Goal: Navigation & Orientation: Find specific page/section

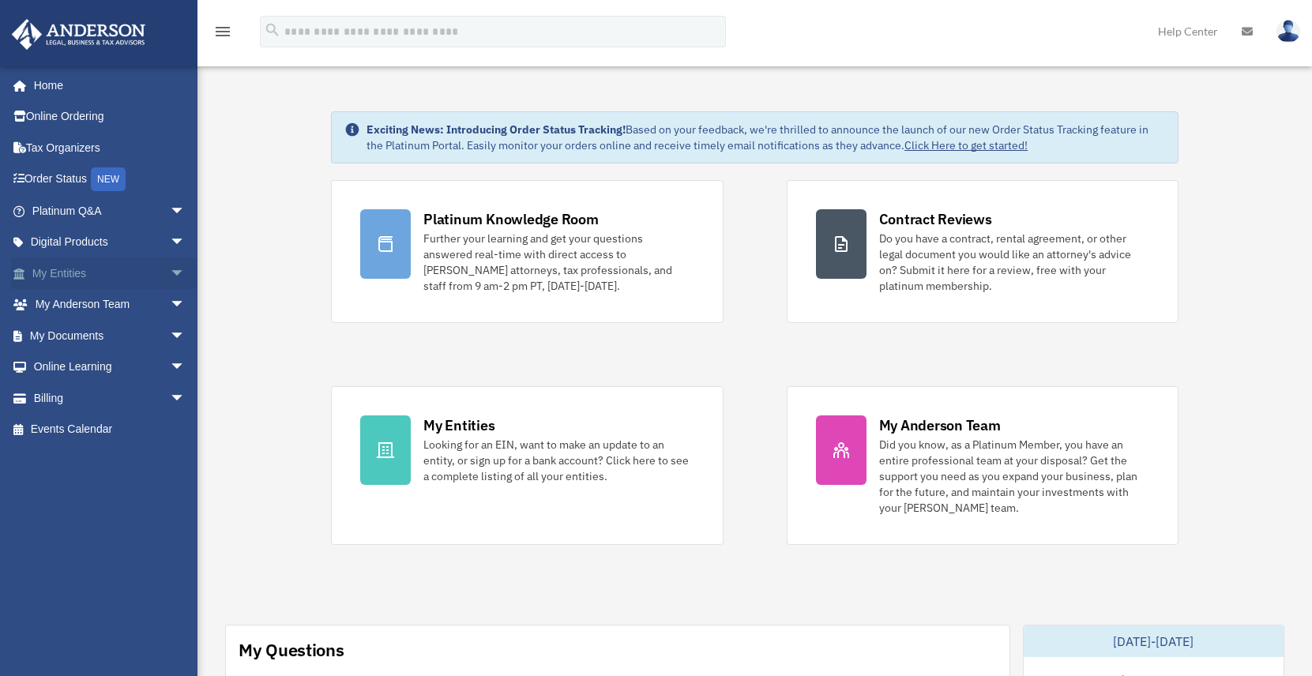
click at [171, 273] on span "arrow_drop_down" at bounding box center [186, 273] width 32 height 32
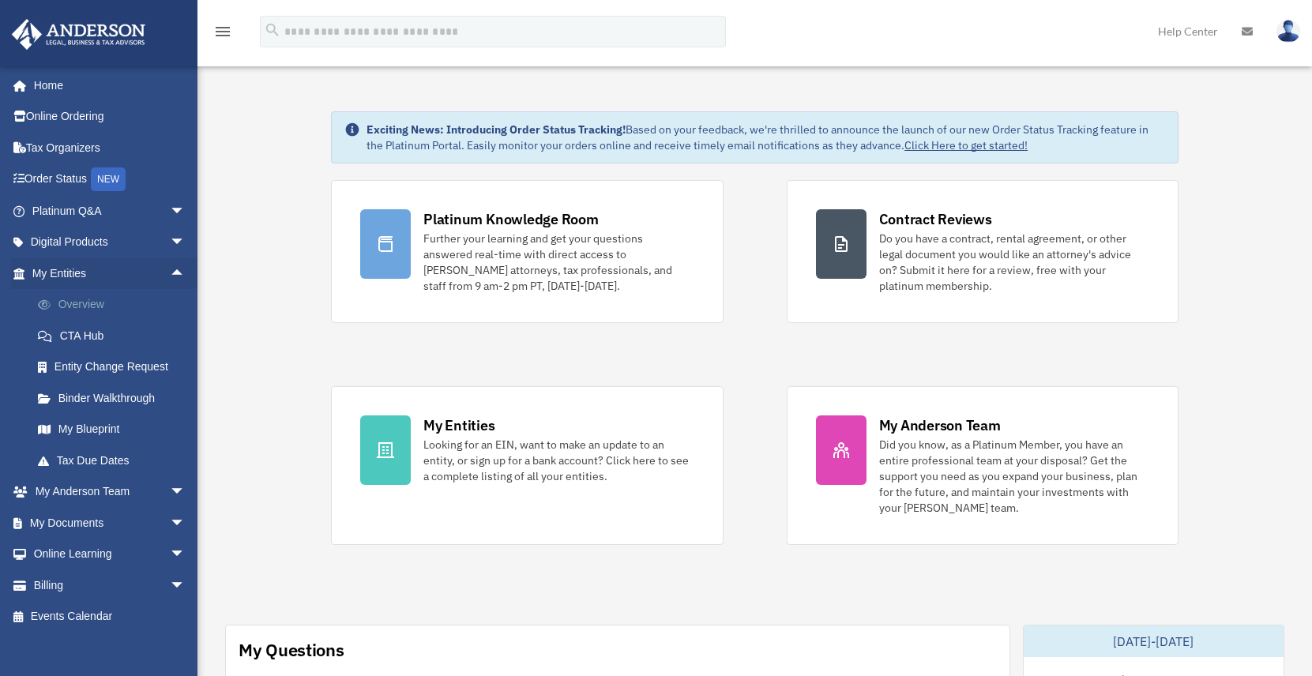
click at [103, 300] on link "Overview" at bounding box center [115, 305] width 187 height 32
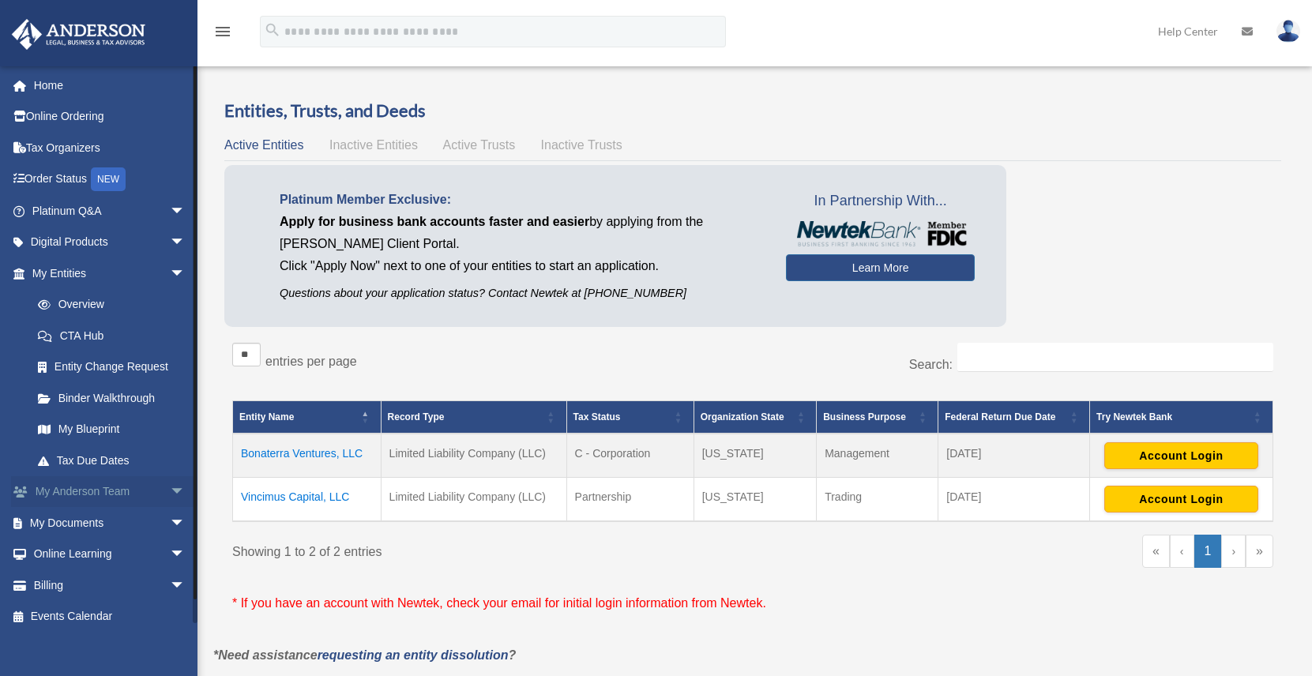
click at [88, 490] on link "My [PERSON_NAME] Team arrow_drop_down" at bounding box center [110, 492] width 198 height 32
click at [170, 274] on span "arrow_drop_down" at bounding box center [186, 273] width 32 height 32
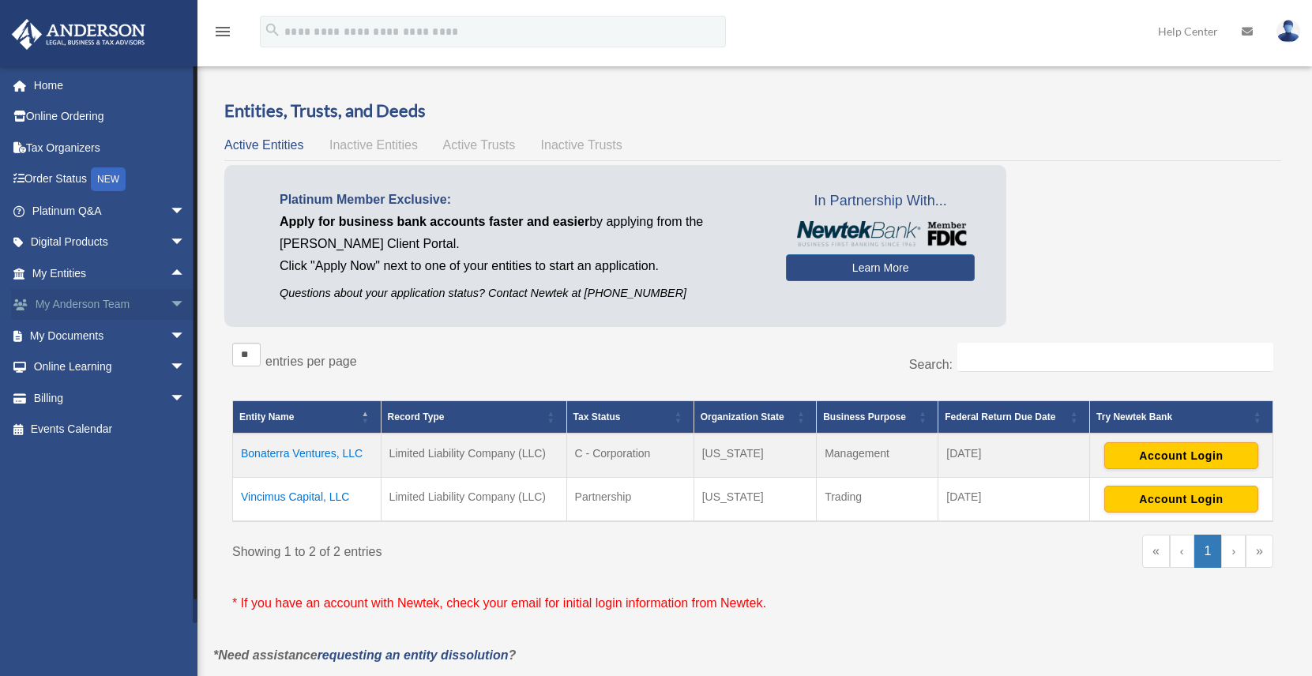
click at [170, 304] on span "arrow_drop_down" at bounding box center [186, 305] width 32 height 32
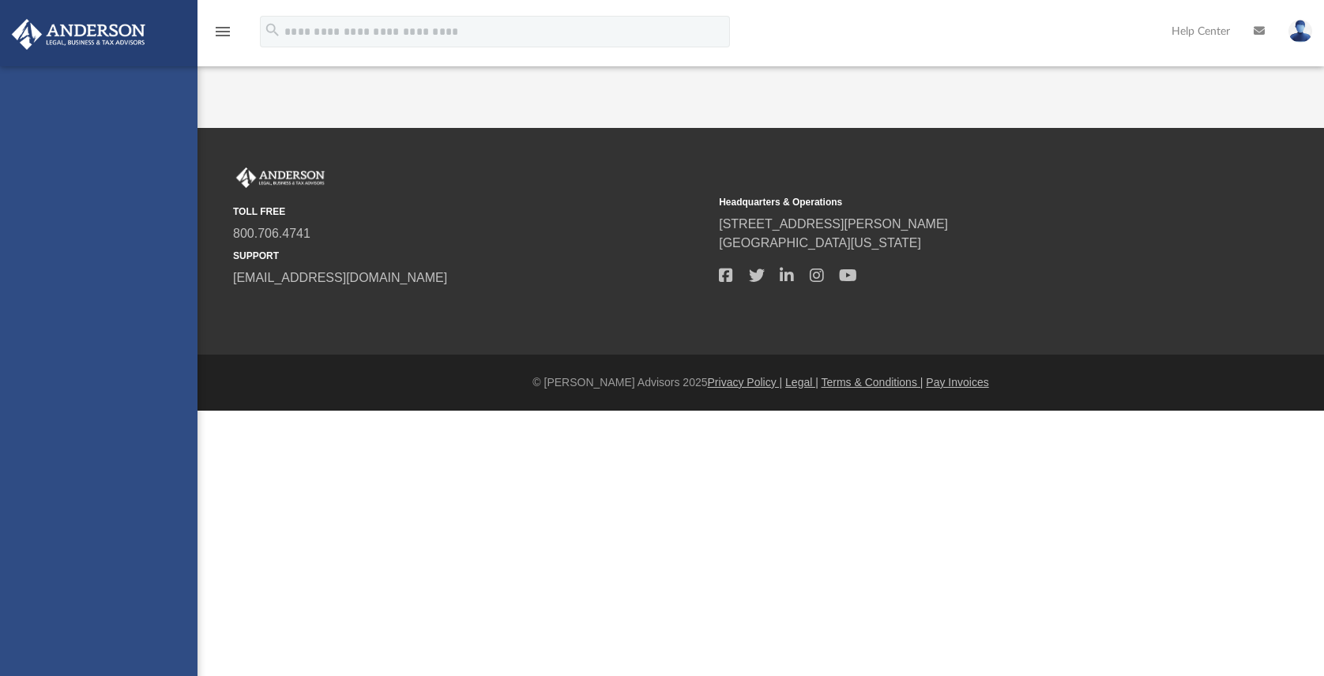
click at [116, 333] on div "[EMAIL_ADDRESS][DOMAIN_NAME] Sign Out [EMAIL_ADDRESS][DOMAIN_NAME] Home Online …" at bounding box center [98, 404] width 197 height 676
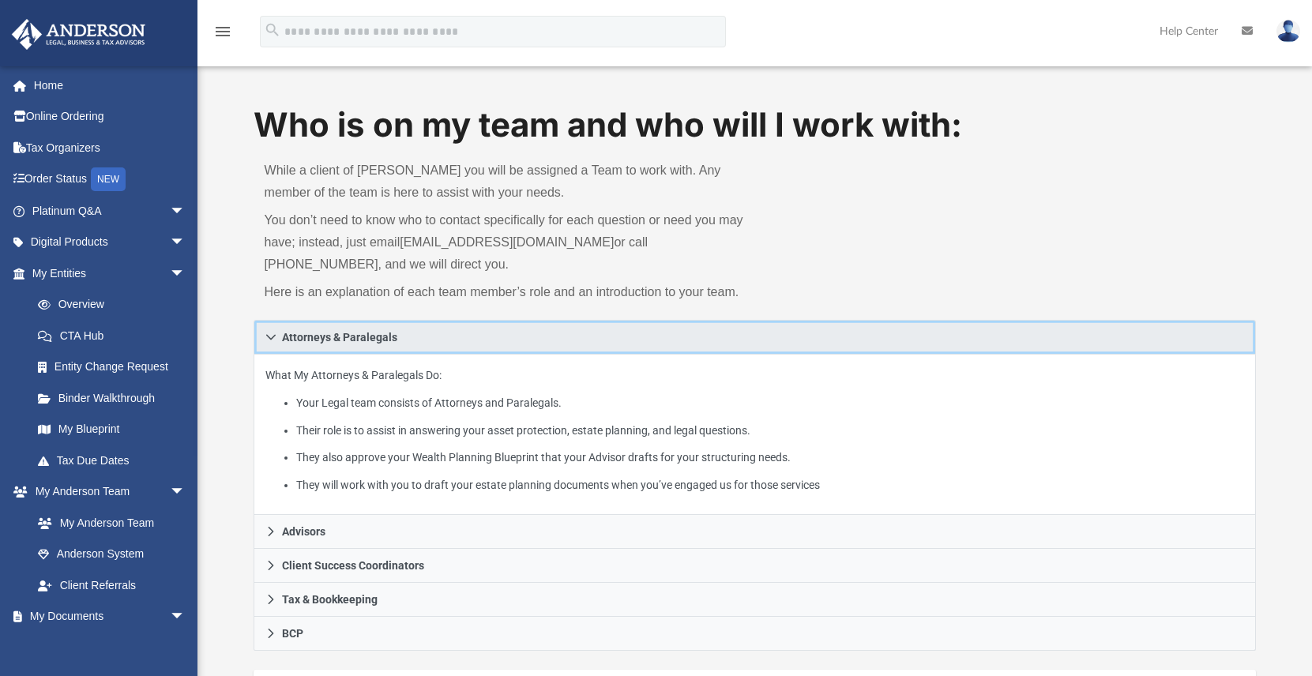
click at [276, 337] on link "Attorneys & Paralegals" at bounding box center [755, 337] width 1003 height 35
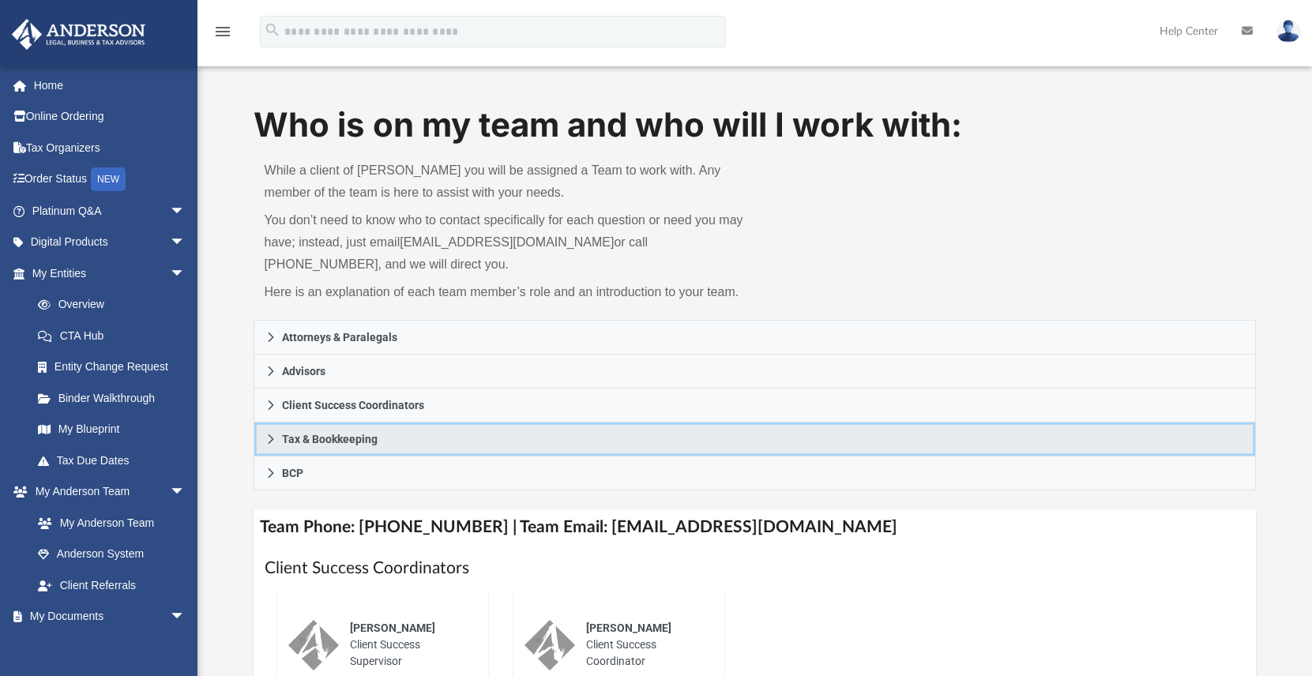
click at [271, 437] on icon at bounding box center [271, 438] width 6 height 9
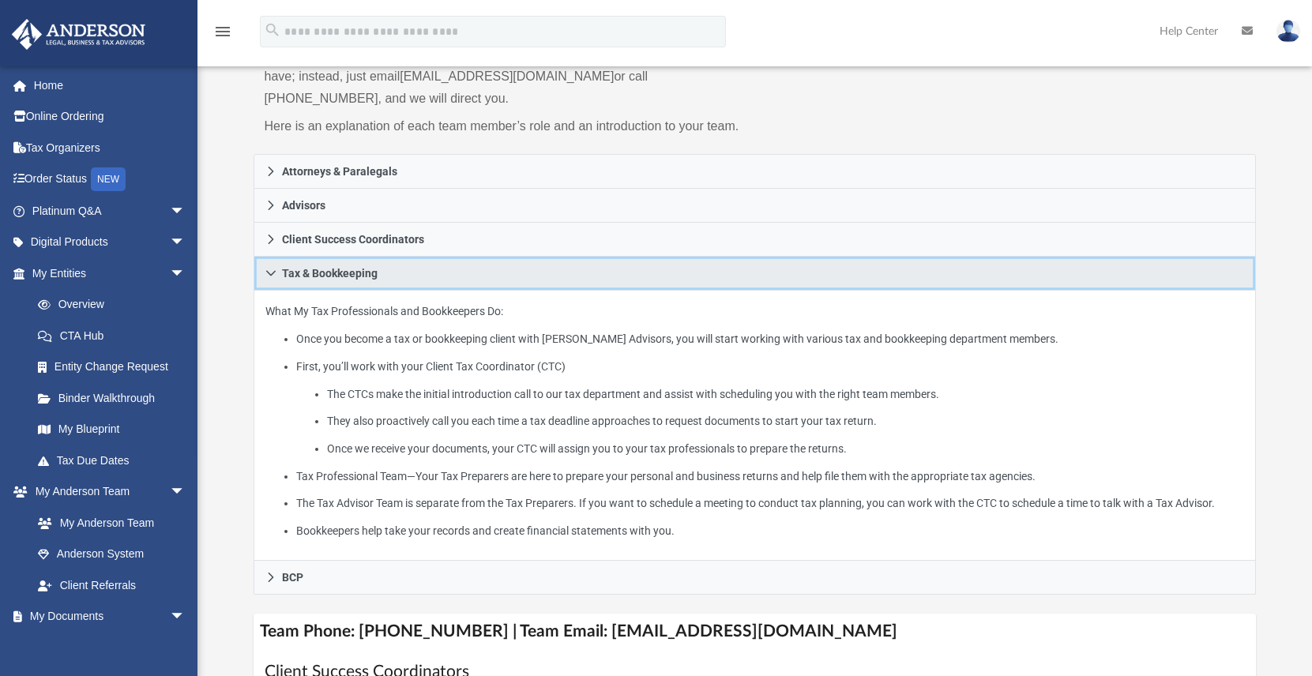
scroll to position [165, 0]
click at [270, 272] on icon at bounding box center [270, 274] width 11 height 11
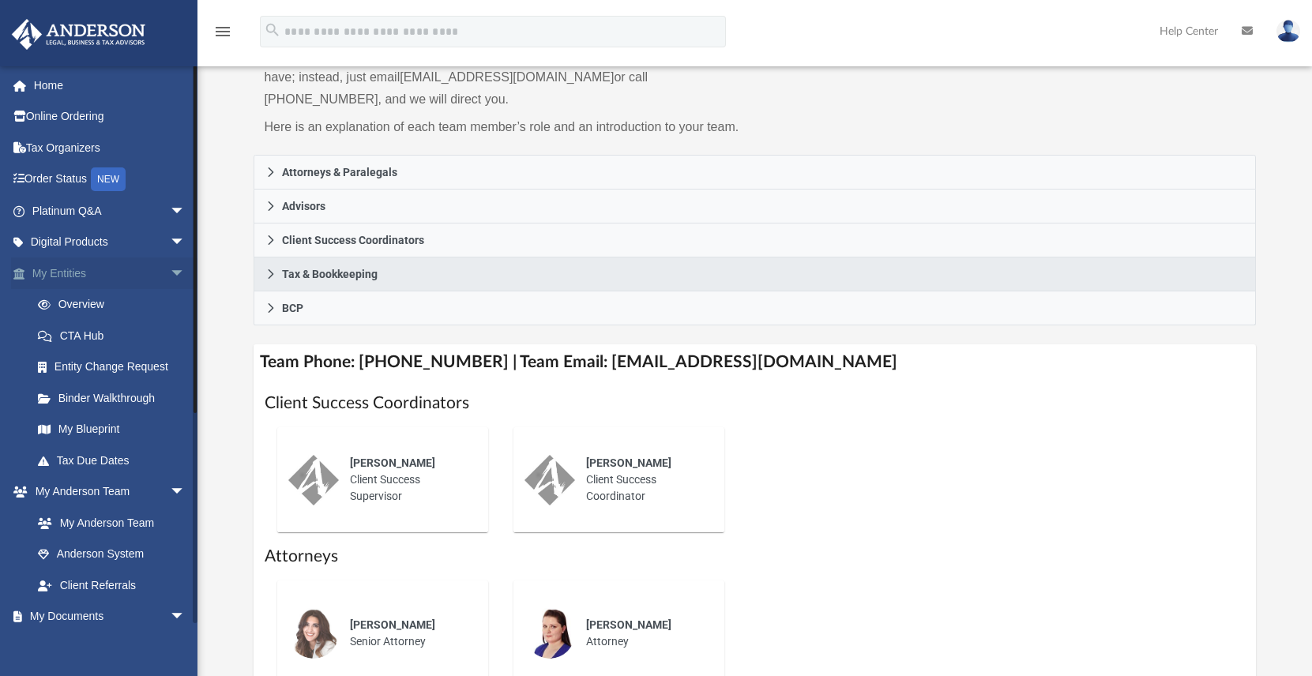
click at [170, 272] on span "arrow_drop_down" at bounding box center [186, 273] width 32 height 32
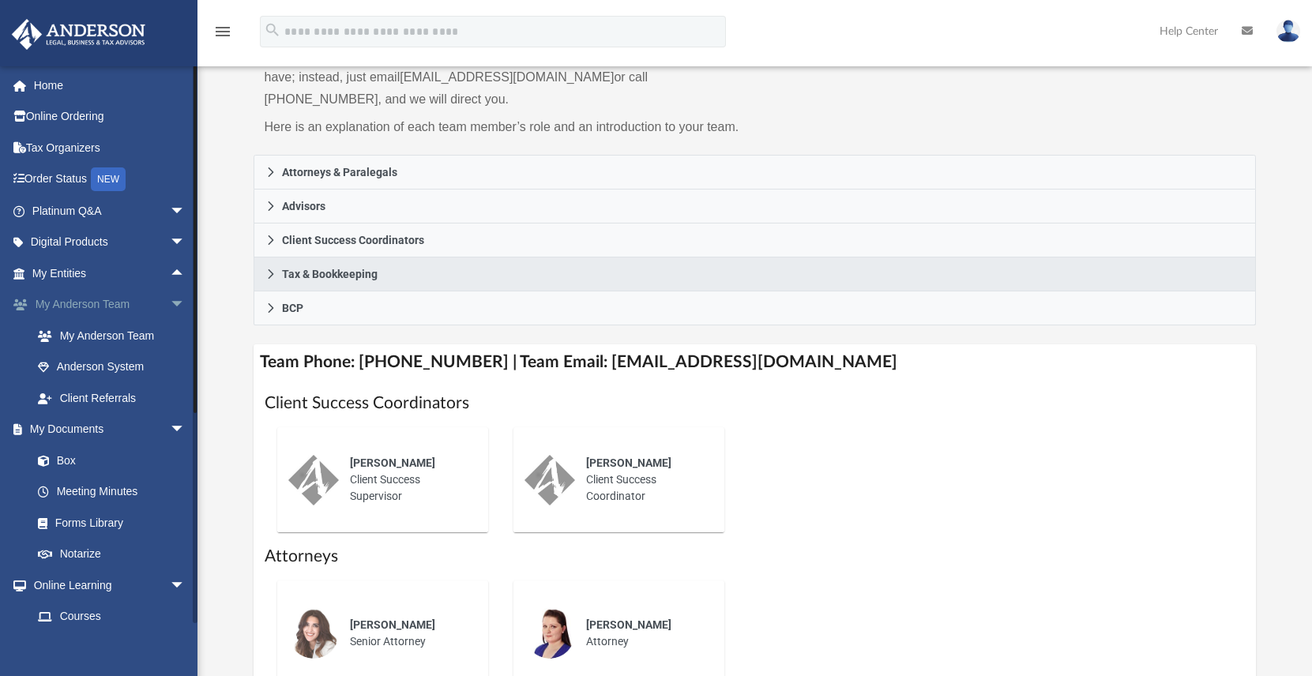
click at [170, 301] on span "arrow_drop_down" at bounding box center [186, 305] width 32 height 32
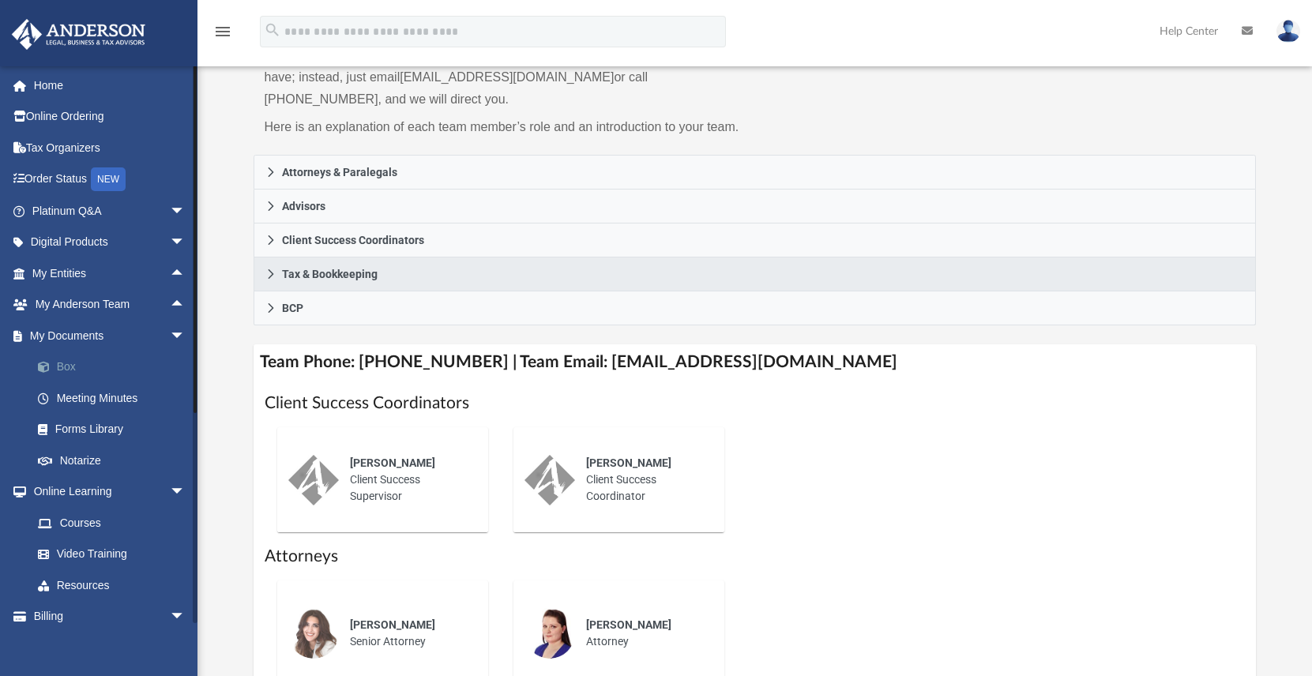
click at [66, 367] on link "Box" at bounding box center [115, 367] width 187 height 32
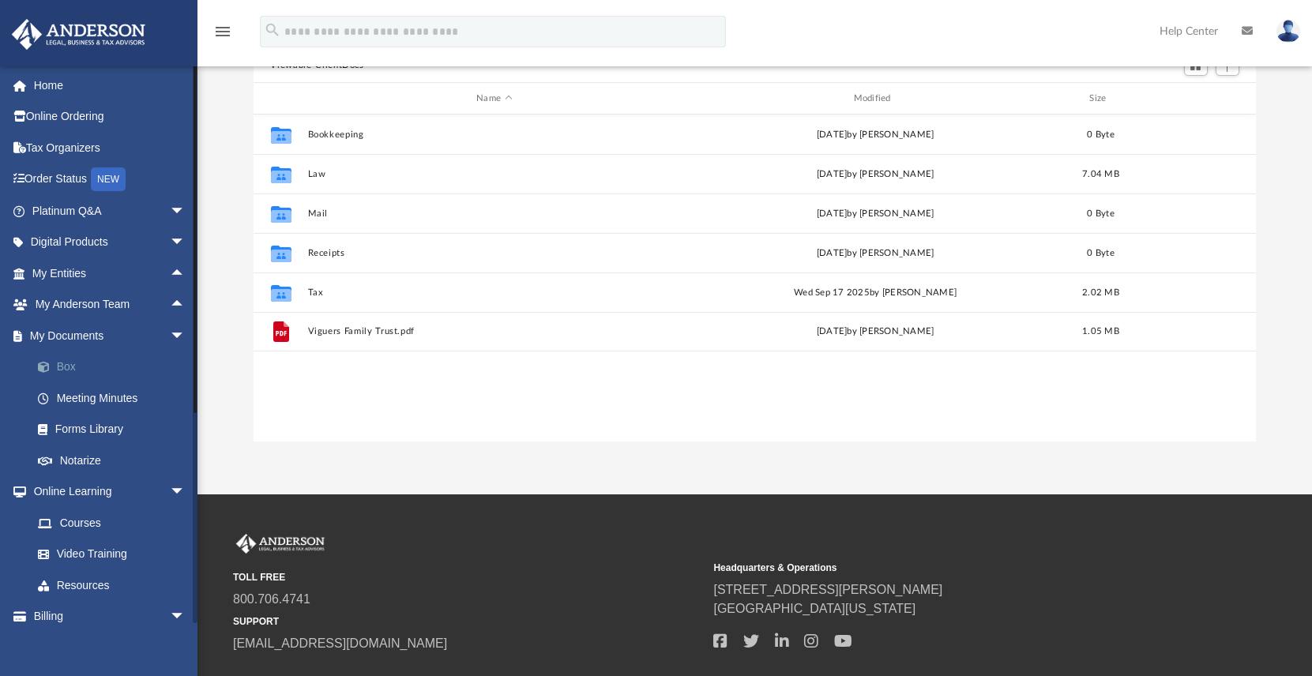
scroll to position [347, 991]
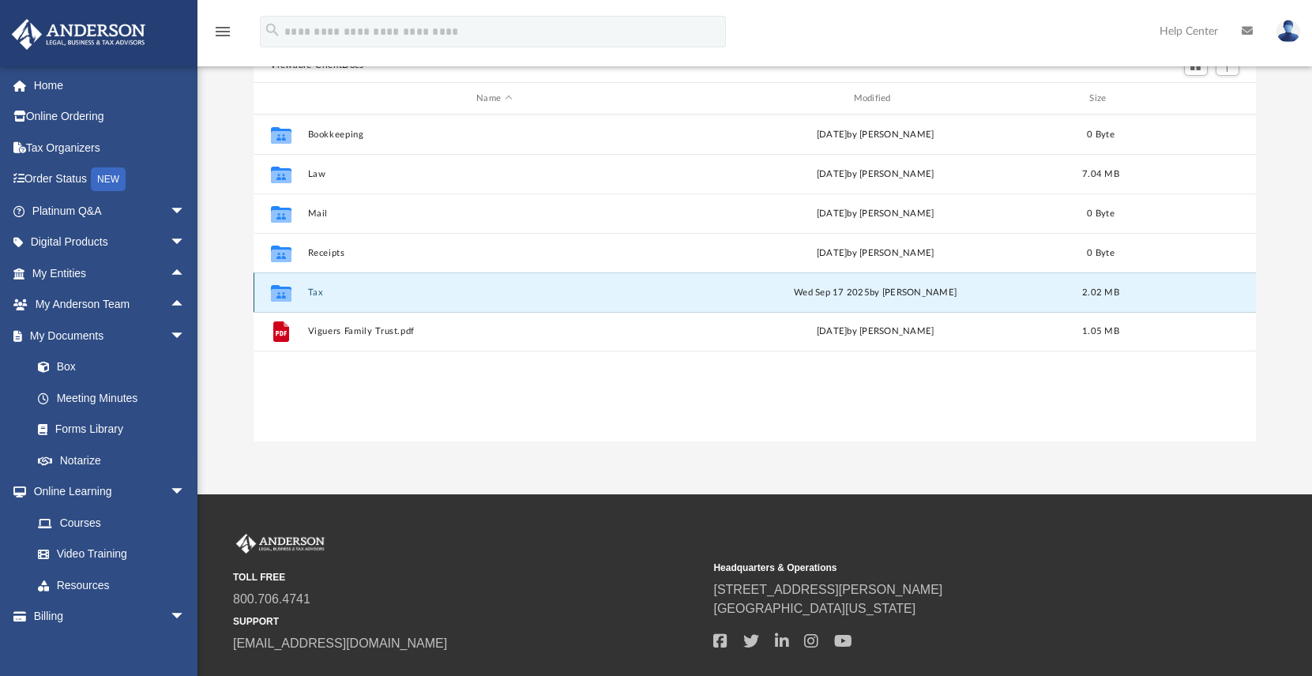
click at [316, 291] on button "Tax" at bounding box center [494, 292] width 374 height 10
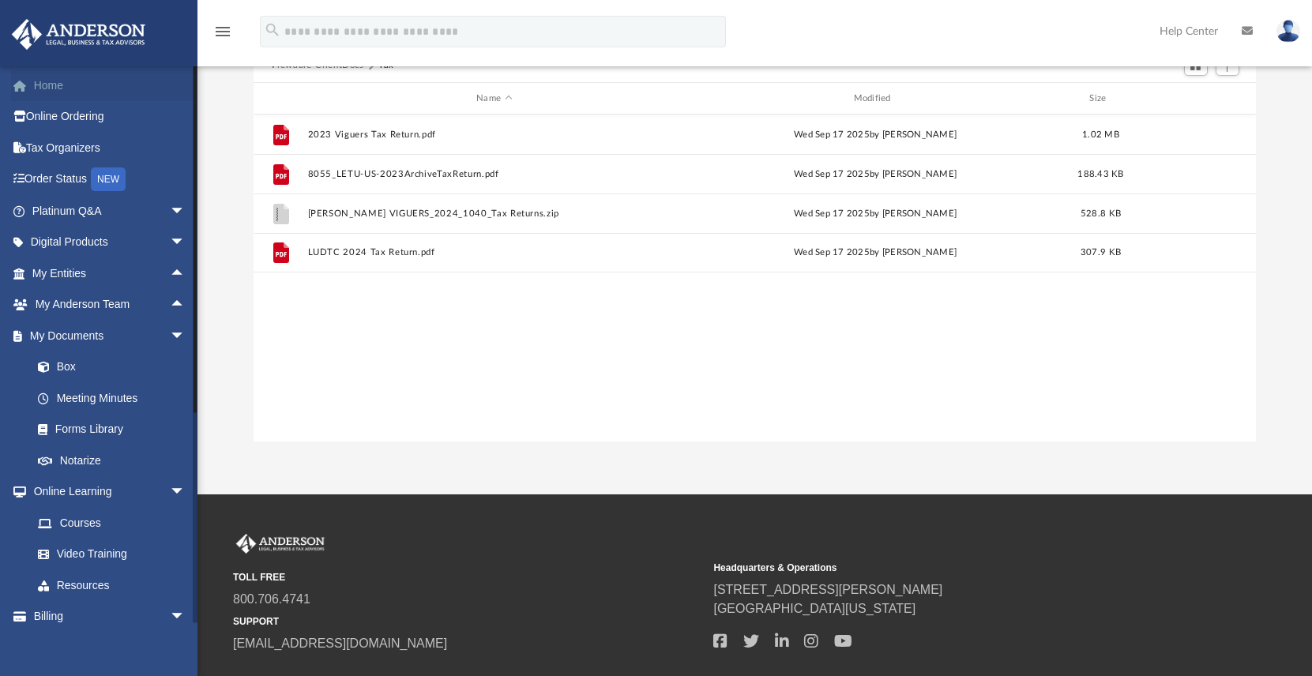
click at [54, 86] on link "Home" at bounding box center [110, 85] width 198 height 32
